Goal: Task Accomplishment & Management: Manage account settings

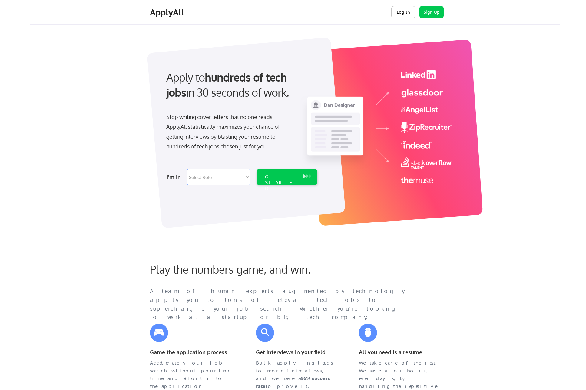
click at [406, 15] on button "Log In" at bounding box center [403, 12] width 24 height 12
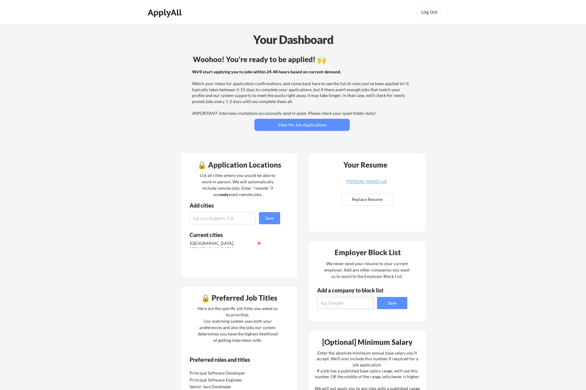
click at [494, 180] on div "Your Dashboard Woohoo! You're ready to be applied! 🙌 We'll start applying you t…" at bounding box center [293, 312] width 586 height 576
click at [291, 123] on button "View My Job Applications" at bounding box center [301, 125] width 95 height 12
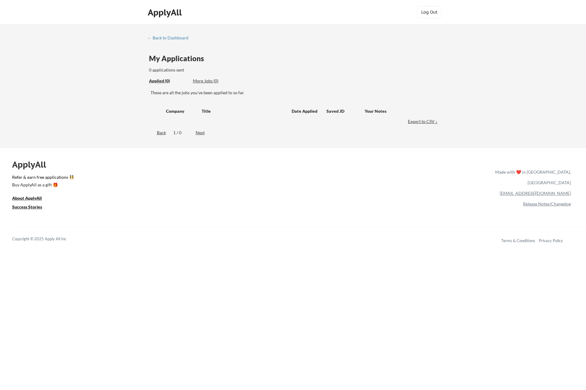
click at [163, 133] on div "Back" at bounding box center [156, 133] width 18 height 6
click at [180, 38] on div "← Back to Dashboard" at bounding box center [169, 38] width 45 height 4
